Goal: Transaction & Acquisition: Purchase product/service

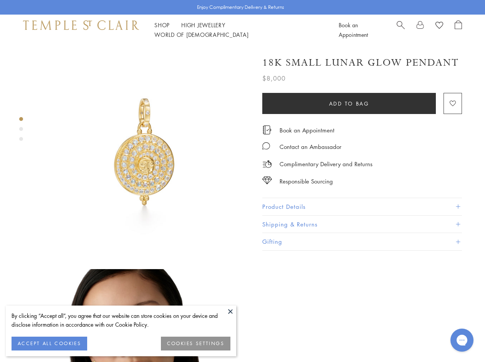
click at [242, 181] on img at bounding box center [144, 151] width 212 height 212
click at [230, 311] on button at bounding box center [230, 311] width 12 height 12
click at [49, 343] on button "ACCEPT ALL COOKIES" at bounding box center [50, 344] width 76 height 14
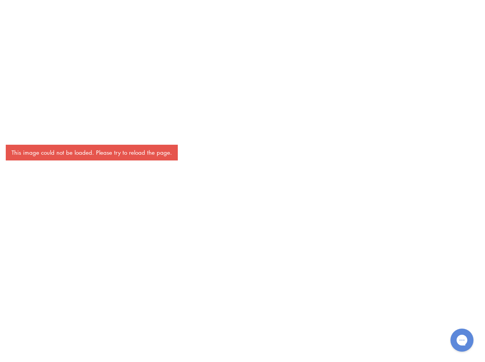
click at [196, 343] on div "This image could not be loaded. Please try to reload the page." at bounding box center [242, 181] width 485 height 362
click at [162, 30] on div "This image could not be loaded. Please try to reload the page." at bounding box center [242, 181] width 485 height 362
click at [264, 30] on div "This image could not be loaded. Please try to reload the page." at bounding box center [242, 181] width 485 height 362
click at [242, 203] on div "This image could not be loaded. Please try to reload the page." at bounding box center [242, 181] width 485 height 362
click at [21, 119] on div "This image could not be loaded. Please try to reload the page." at bounding box center [242, 181] width 485 height 362
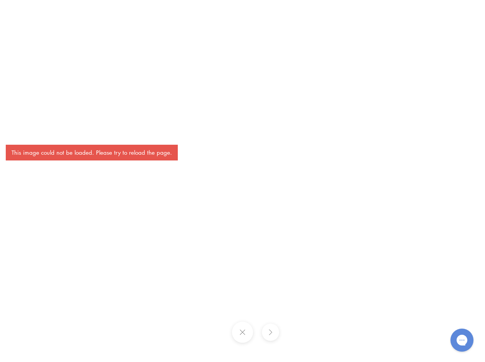
click at [21, 129] on div "This image could not be loaded. Please try to reload the page." at bounding box center [242, 181] width 485 height 362
click at [21, 139] on div "This image could not be loaded. Please try to reload the page." at bounding box center [242, 181] width 485 height 362
